Goal: Browse casually: Explore the website without a specific task or goal

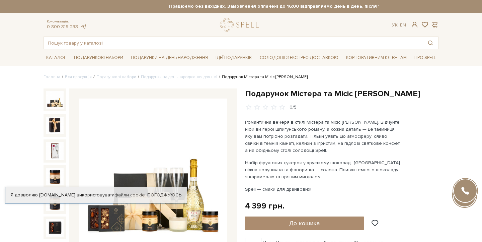
click at [59, 102] on img at bounding box center [54, 99] width 17 height 17
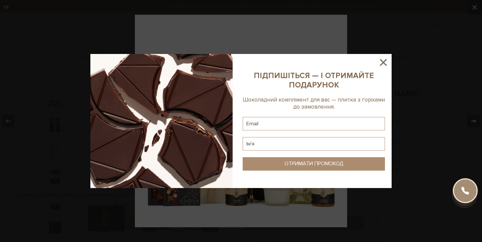
click at [380, 59] on icon at bounding box center [383, 62] width 11 height 11
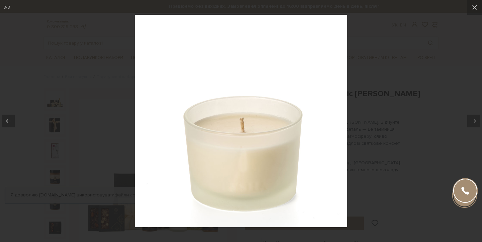
click at [387, 145] on div at bounding box center [241, 121] width 482 height 242
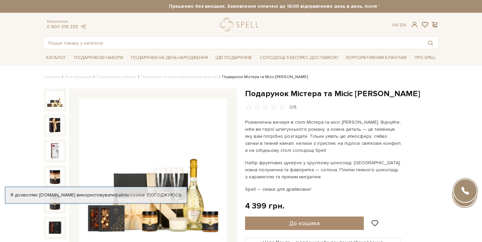
scroll to position [48, 0]
